Goal: Check status

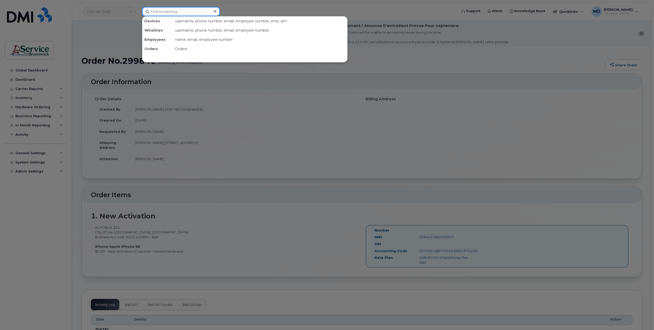
click at [162, 12] on input at bounding box center [181, 11] width 78 height 9
paste input "297945"
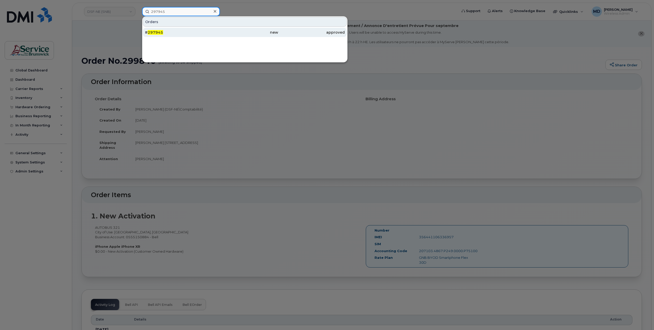
type input "297945"
click at [155, 29] on div "# 297945" at bounding box center [178, 32] width 67 height 9
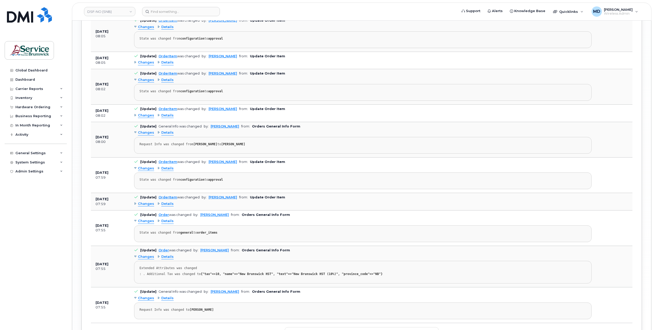
scroll to position [1066, 0]
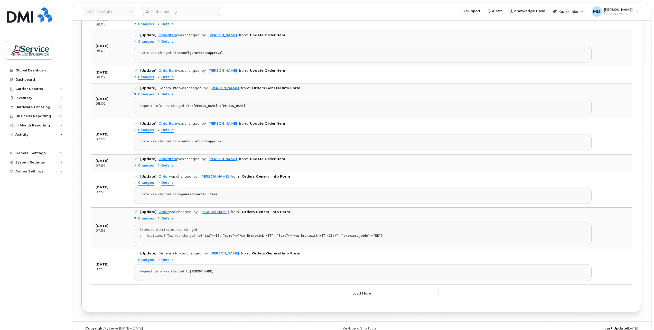
click at [147, 163] on span "Changes" at bounding box center [146, 165] width 16 height 5
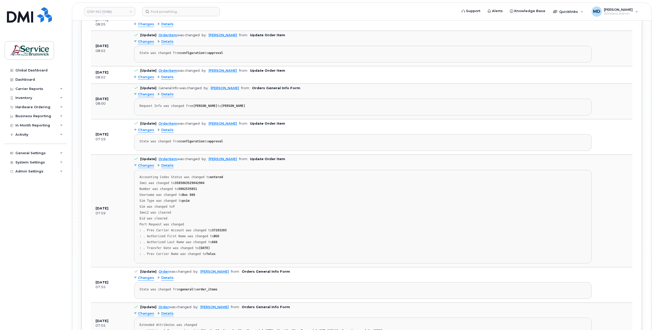
scroll to position [981, 0]
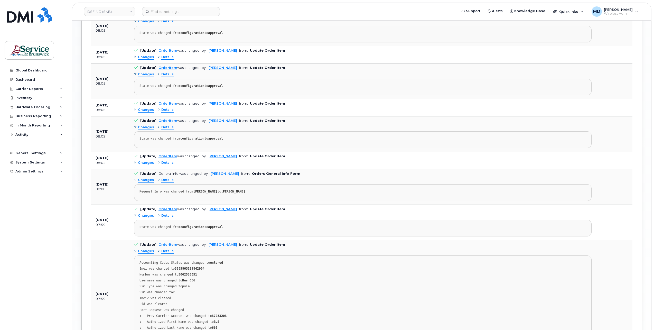
click at [147, 160] on span "Changes" at bounding box center [146, 162] width 16 height 5
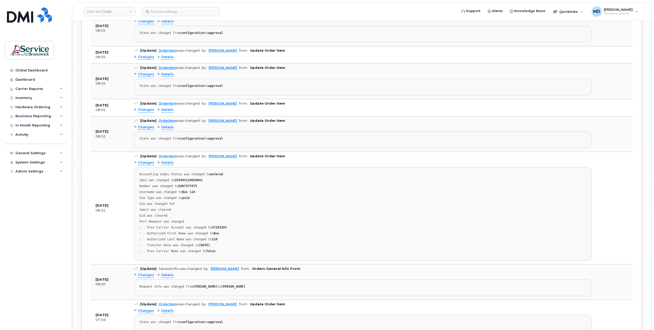
click at [144, 107] on span "Changes" at bounding box center [146, 109] width 16 height 5
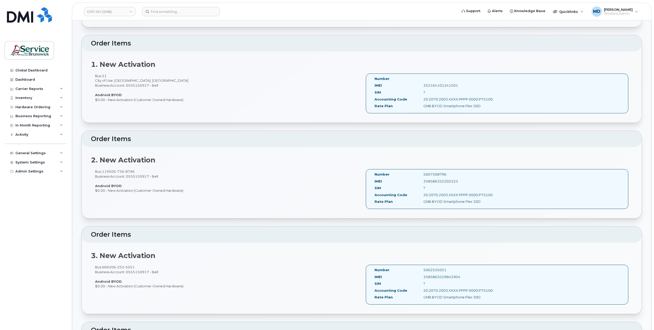
scroll to position [0, 0]
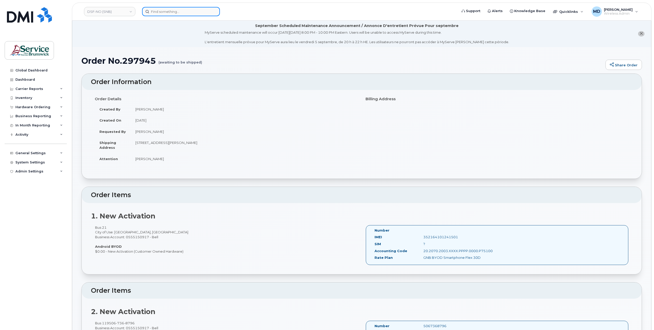
click at [168, 11] on input at bounding box center [181, 11] width 78 height 9
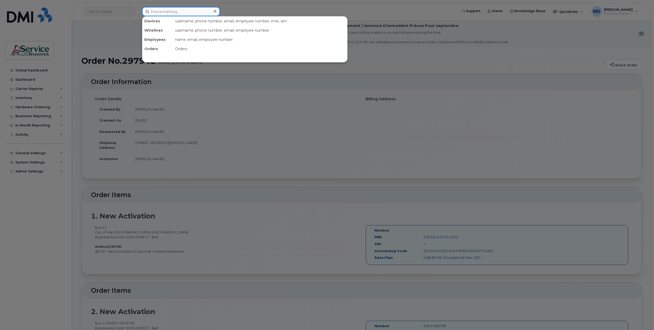
paste input "298126"
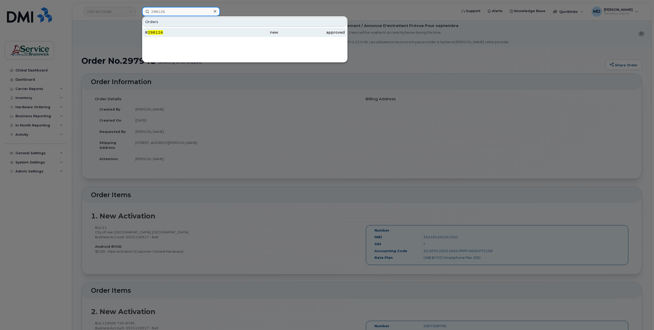
type input "298126"
click at [160, 32] on span "298126" at bounding box center [155, 32] width 15 height 5
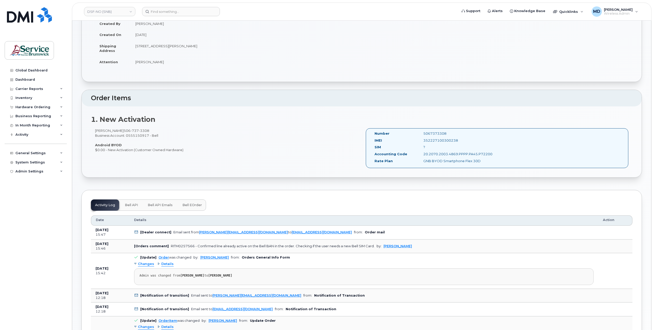
scroll to position [171, 0]
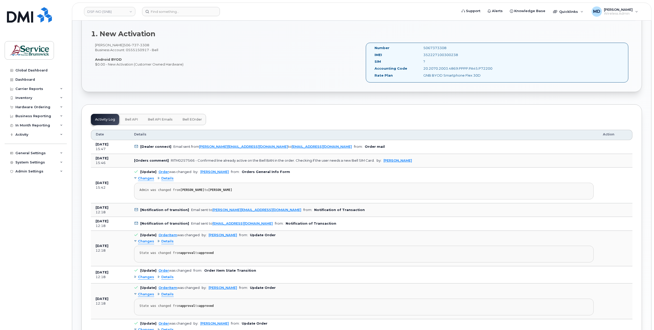
click at [187, 120] on button "Bell eOrder" at bounding box center [192, 119] width 28 height 11
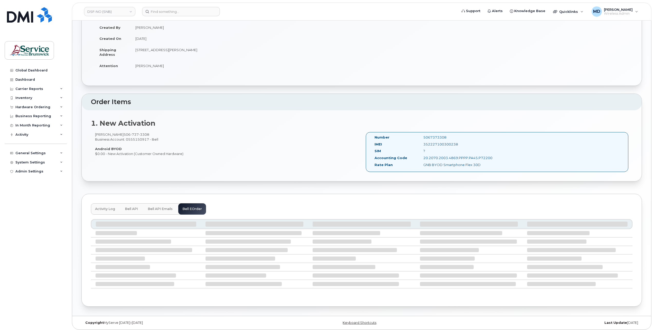
scroll to position [109, 0]
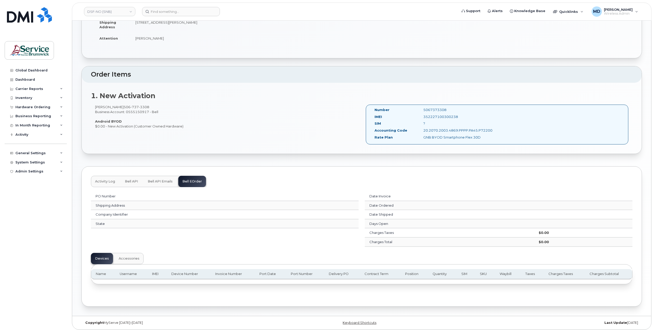
click at [111, 180] on span "Activity Log" at bounding box center [105, 181] width 20 height 4
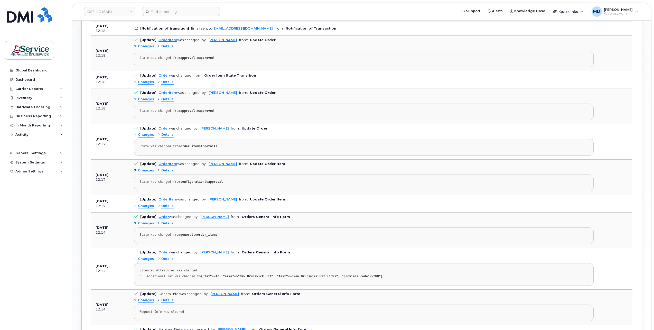
scroll to position [470, 0]
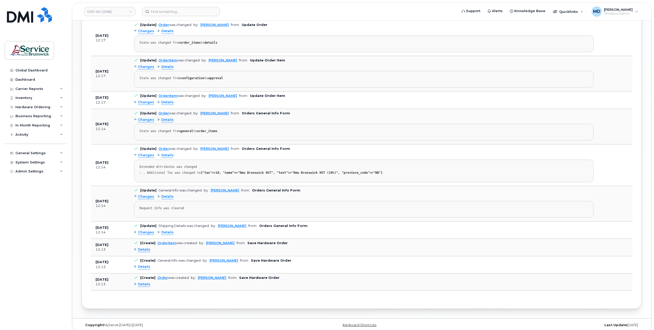
click at [142, 230] on span "Changes" at bounding box center [146, 232] width 16 height 5
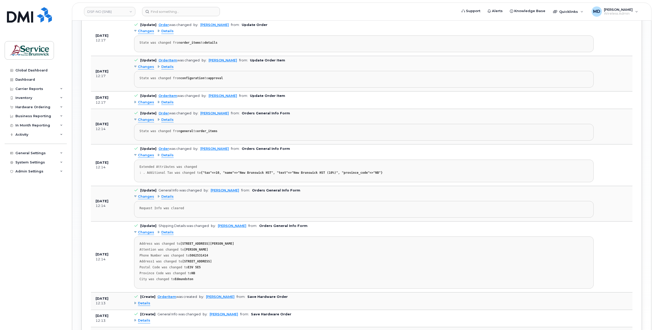
scroll to position [523, 0]
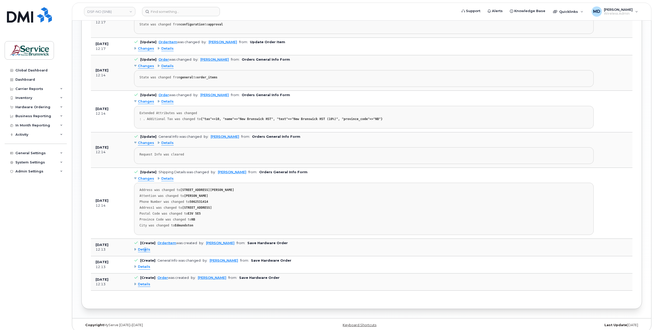
click at [145, 247] on span "Details" at bounding box center [144, 249] width 12 height 5
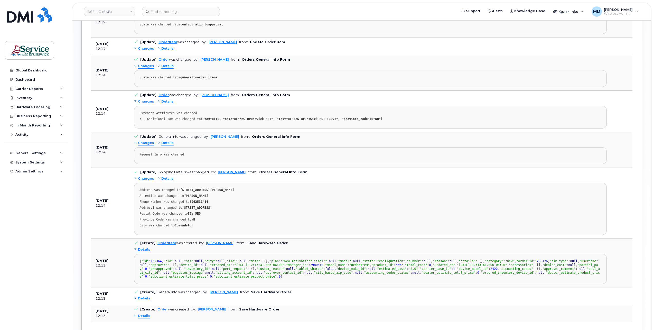
drag, startPoint x: 145, startPoint y: 245, endPoint x: 125, endPoint y: 227, distance: 26.7
click at [125, 227] on td "Aug 13, 2025 12:14" at bounding box center [110, 203] width 39 height 71
click at [146, 46] on span "Changes" at bounding box center [146, 48] width 16 height 5
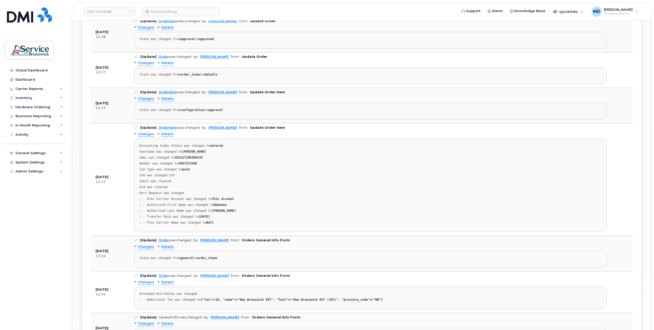
scroll to position [352, 0]
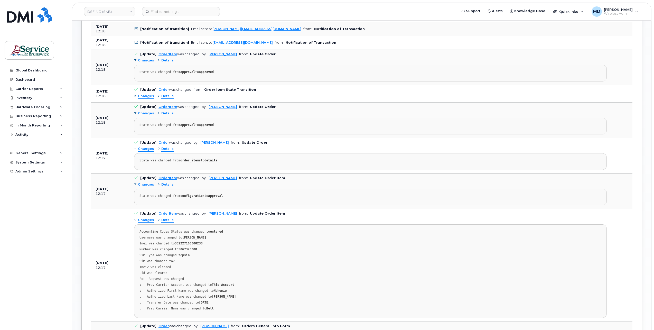
click at [151, 94] on span "Changes" at bounding box center [146, 96] width 16 height 5
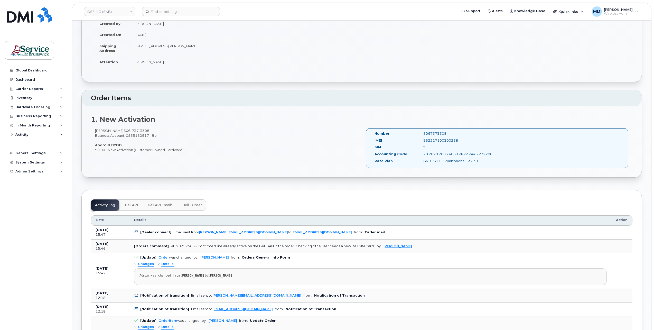
scroll to position [0, 0]
